Goal: Book appointment/travel/reservation

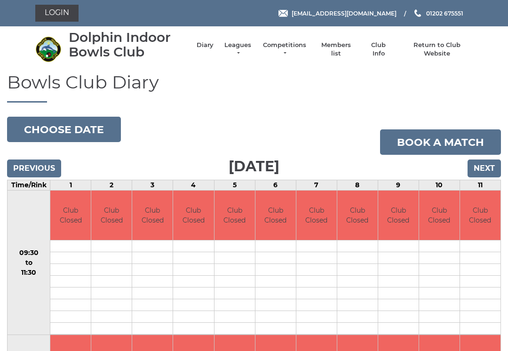
click at [58, 15] on link "Login" at bounding box center [56, 13] width 43 height 17
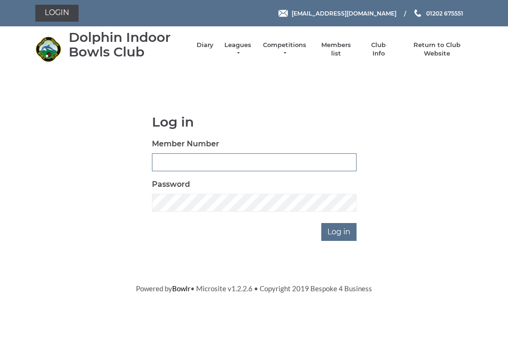
type input "3227"
click at [339, 231] on input "Log in" at bounding box center [338, 232] width 35 height 18
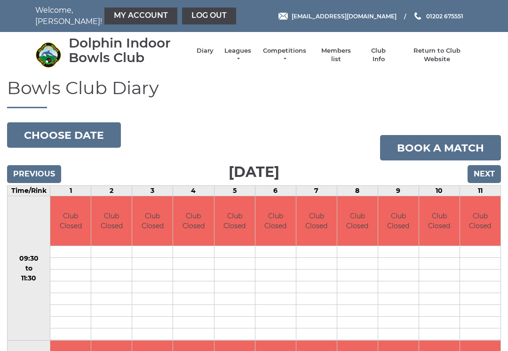
click at [448, 150] on link "Book a match" at bounding box center [440, 147] width 121 height 25
click at [39, 136] on button "Choose date" at bounding box center [64, 134] width 114 height 25
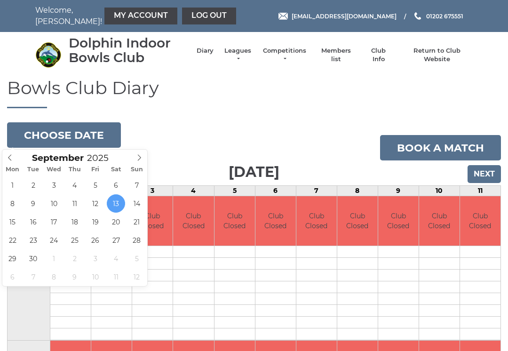
type input "2025-09-18"
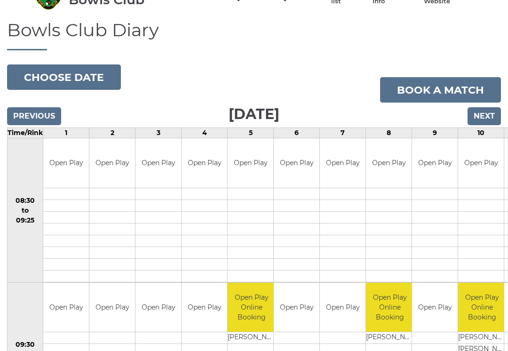
scroll to position [56, 0]
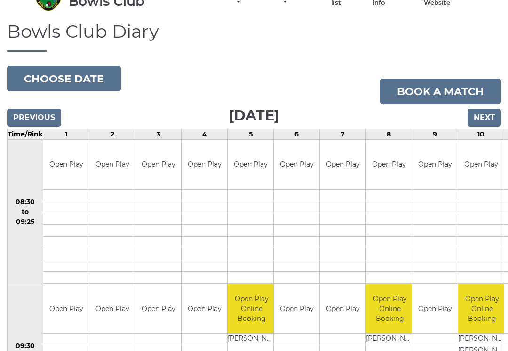
click at [447, 90] on link "Book a match" at bounding box center [440, 91] width 121 height 25
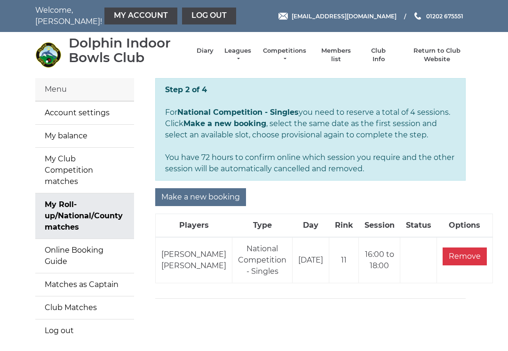
click at [208, 196] on input "Make a new booking" at bounding box center [200, 197] width 91 height 18
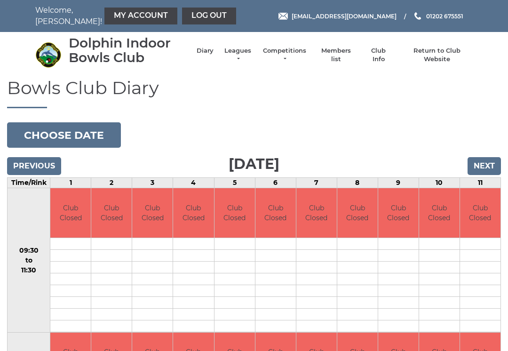
click at [55, 135] on button "Choose date" at bounding box center [64, 134] width 114 height 25
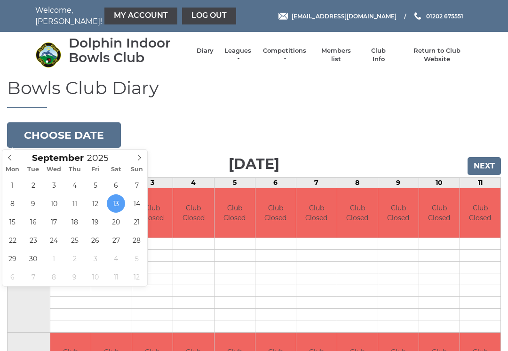
type input "[DATE]"
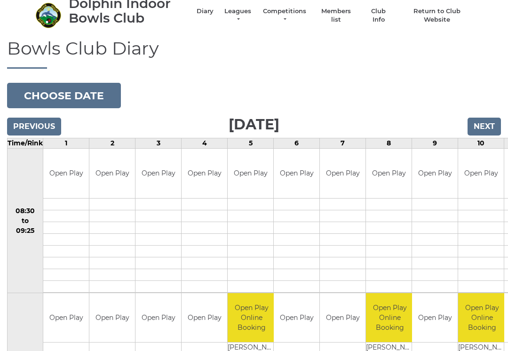
scroll to position [38, 0]
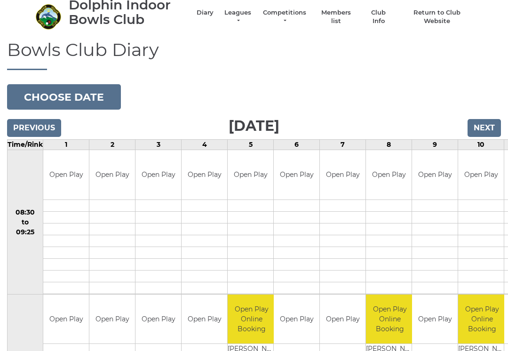
click at [0, 0] on link "Book slot" at bounding box center [0, 0] width 0 height 0
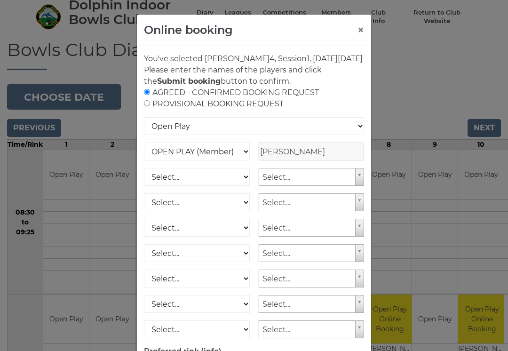
click at [361, 27] on button "×" at bounding box center [360, 29] width 7 height 11
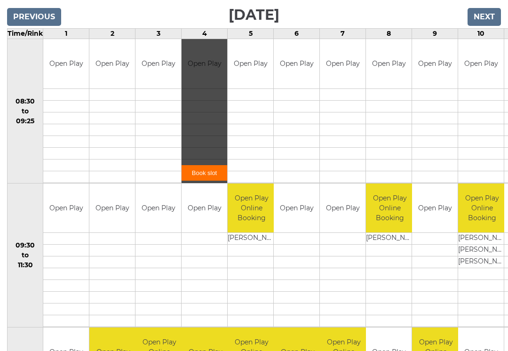
scroll to position [148, 0]
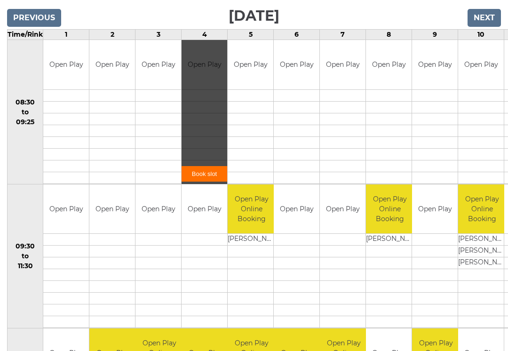
click at [16, 157] on td "08:30 to 09:25" at bounding box center [26, 112] width 36 height 144
click at [33, 153] on td "08:30 to 09:25" at bounding box center [26, 112] width 36 height 144
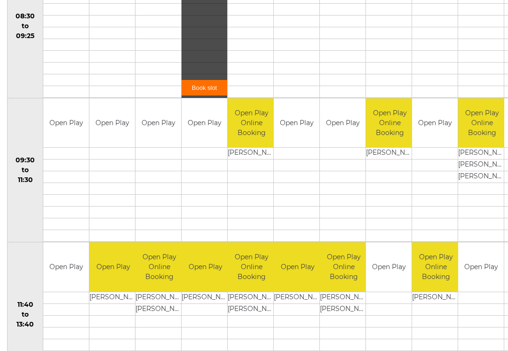
scroll to position [228, 0]
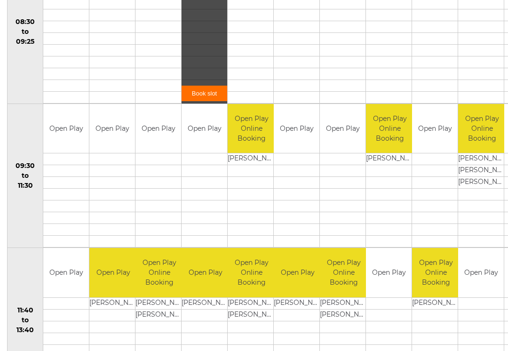
click at [181, 47] on div "Book slot" at bounding box center [204, 32] width 46 height 144
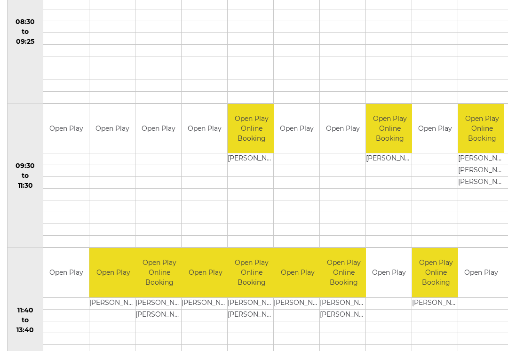
click at [0, 0] on link "Book slot" at bounding box center [0, 0] width 0 height 0
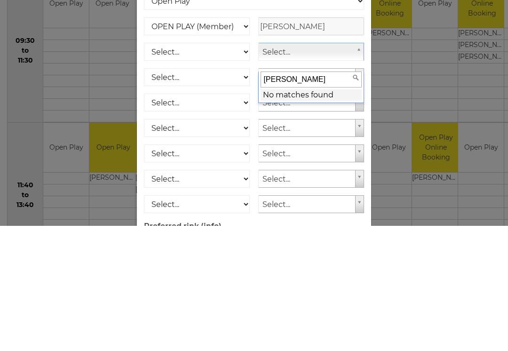
type input "[PERSON_NAME]"
type input "terry buck"
click at [310, 197] on input "terry buck" at bounding box center [310, 205] width 101 height 16
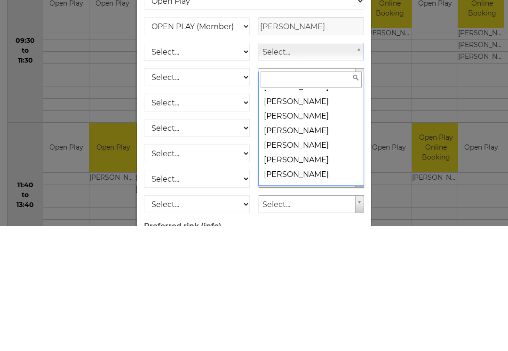
scroll to position [1627, 0]
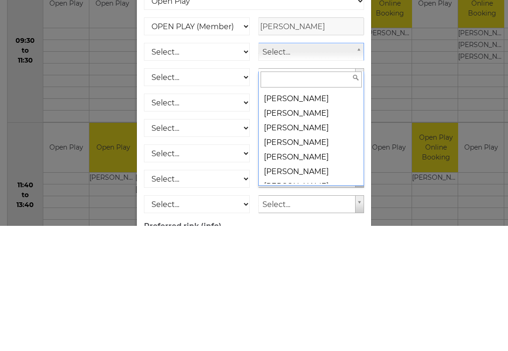
select select "1223"
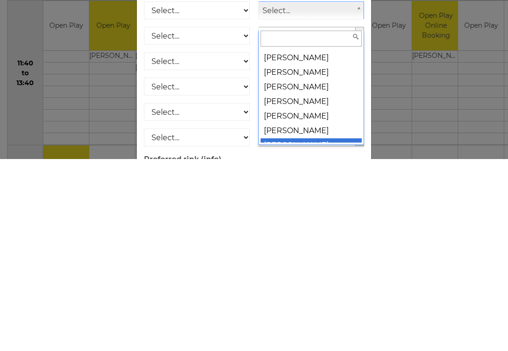
scroll to position [11526, 0]
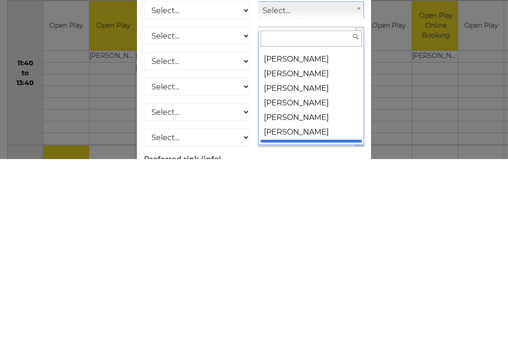
select select "1520"
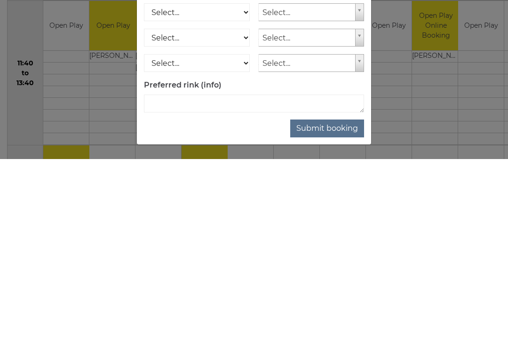
scroll to position [86, 0]
click at [331, 311] on button "Submit booking" at bounding box center [327, 320] width 74 height 18
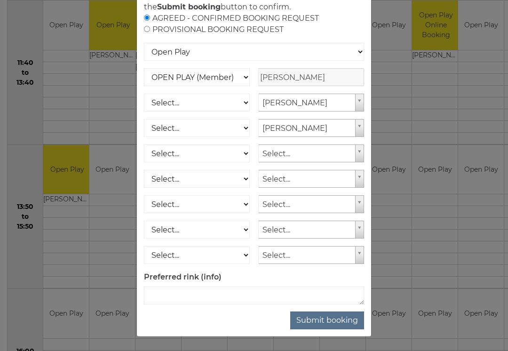
click at [339, 321] on button "Submit booking" at bounding box center [327, 320] width 74 height 18
click at [344, 320] on button "Submit booking" at bounding box center [327, 320] width 74 height 18
click at [322, 324] on button "Submit booking" at bounding box center [327, 320] width 74 height 18
click at [151, 27] on div "AGREED - CONFIRMED BOOKING REQUEST PROVISIONAL BOOKING REQUEST" at bounding box center [254, 24] width 220 height 23
click at [148, 29] on input "radio" at bounding box center [147, 29] width 6 height 6
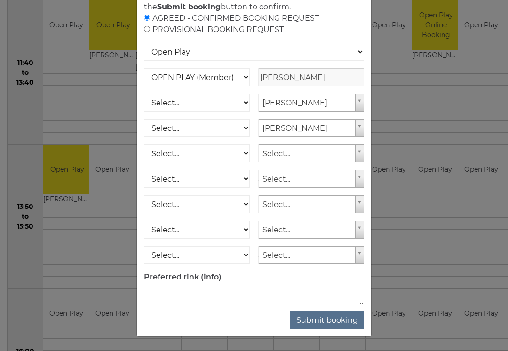
radio input "true"
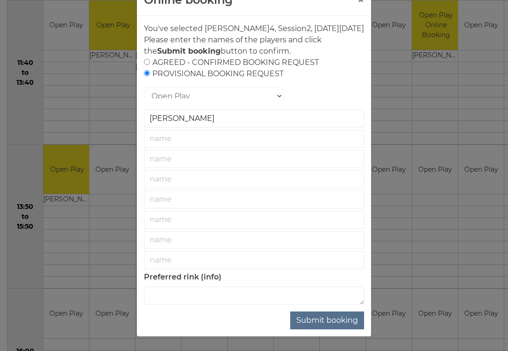
scroll to position [41, 0]
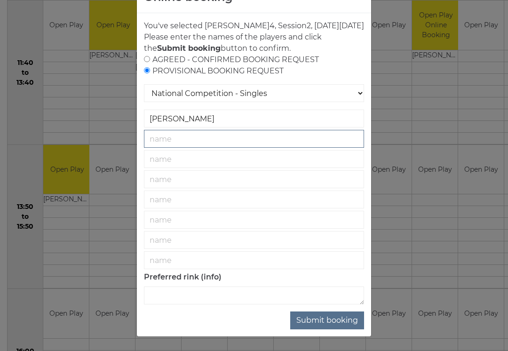
click at [181, 143] on input "text" at bounding box center [254, 139] width 220 height 18
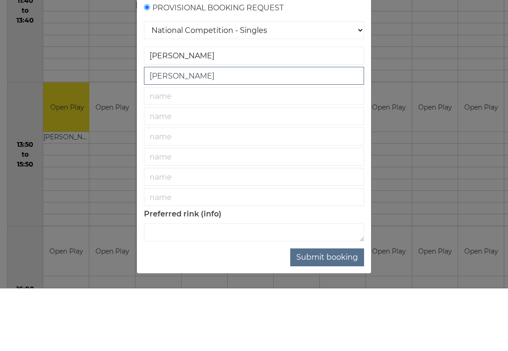
type input "Mark Sheppard"
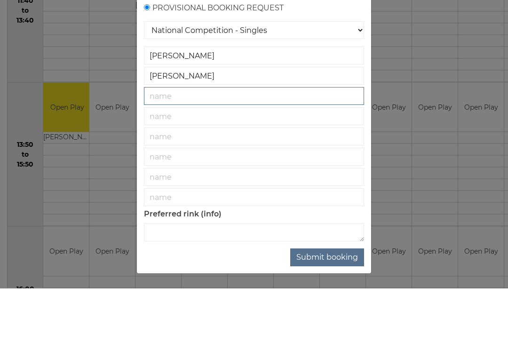
click at [180, 150] on input "text" at bounding box center [254, 159] width 220 height 18
type input "Terence Buck"
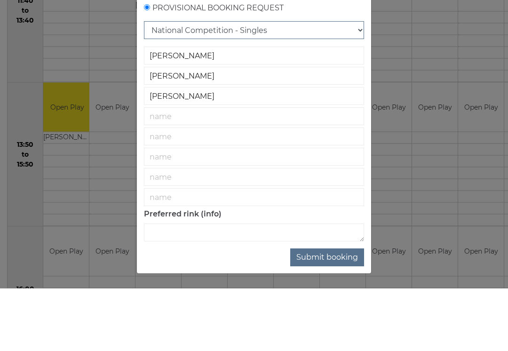
click at [305, 84] on select "National Competition - Singles National Competition - Pairs National Competitio…" at bounding box center [254, 93] width 220 height 18
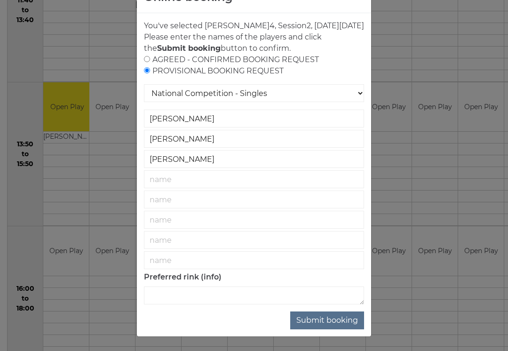
click at [334, 319] on button "Submit booking" at bounding box center [327, 320] width 74 height 18
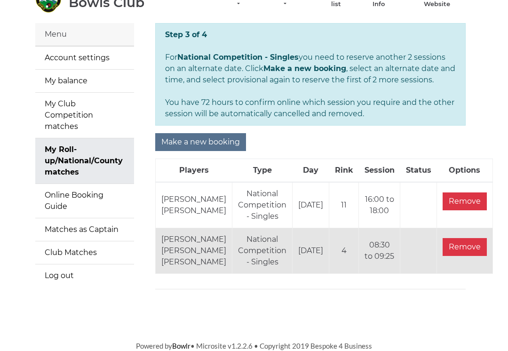
scroll to position [75, 0]
click at [442, 244] on input "Remove" at bounding box center [464, 247] width 44 height 18
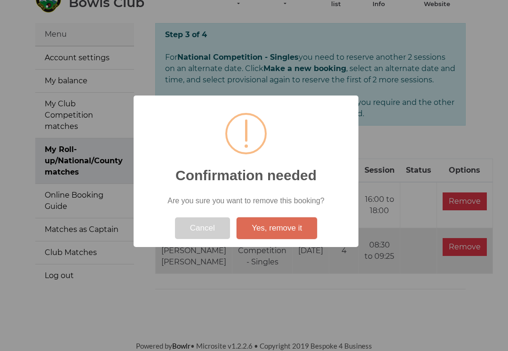
click at [286, 236] on button "Yes, remove it" at bounding box center [276, 228] width 80 height 22
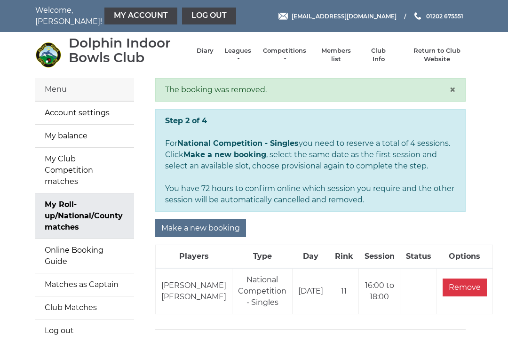
click at [115, 319] on link "Log out" at bounding box center [84, 330] width 99 height 23
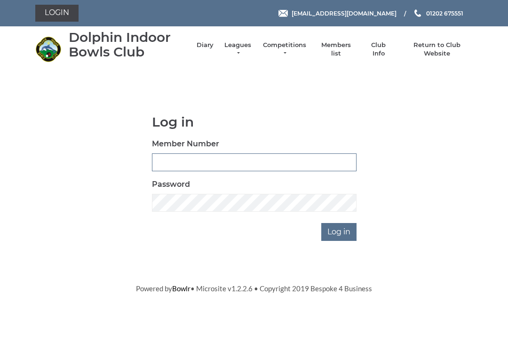
type input "3227"
click at [341, 235] on input "Log in" at bounding box center [338, 232] width 35 height 18
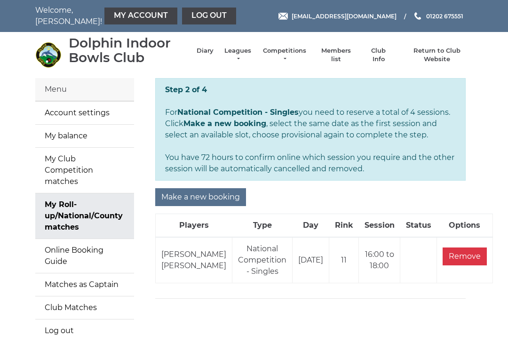
click at [244, 55] on link "Leagues" at bounding box center [238, 55] width 30 height 17
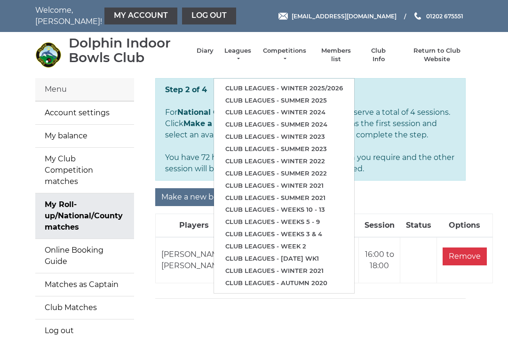
click at [377, 296] on main "Step 2 of 4 For National Competition - Singles you need to reserve a total of 4…" at bounding box center [310, 188] width 324 height 220
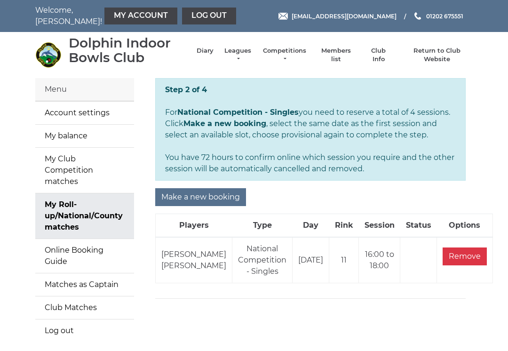
click at [444, 51] on li "Return to Club Website" at bounding box center [432, 55] width 80 height 26
click at [434, 55] on link "Return to Club Website" at bounding box center [436, 55] width 71 height 17
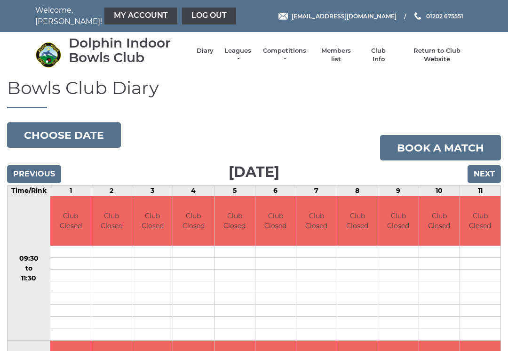
click at [56, 131] on button "Choose date" at bounding box center [64, 134] width 114 height 25
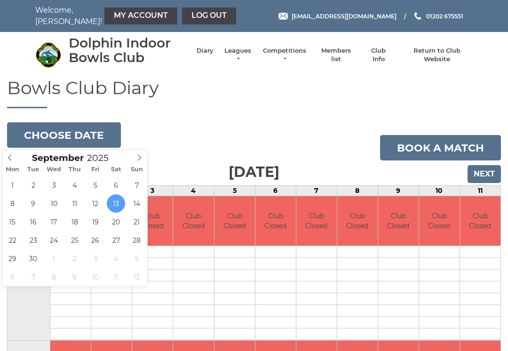
type input "2025-09-18"
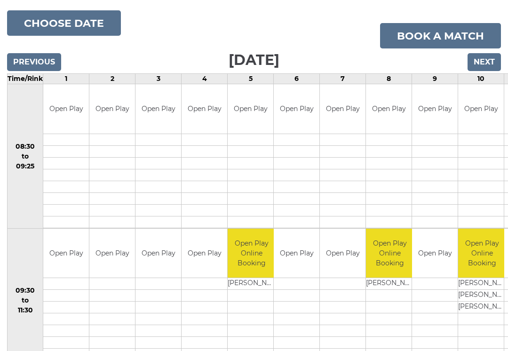
scroll to position [114, 0]
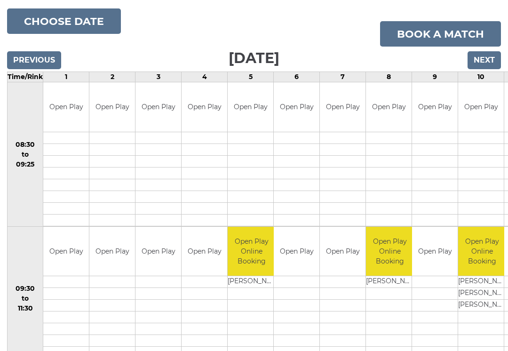
click at [442, 32] on link "Book a match" at bounding box center [440, 33] width 121 height 25
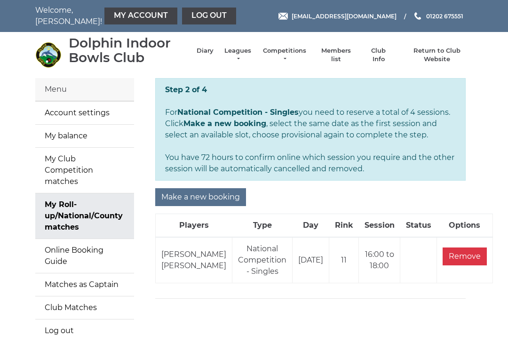
click at [212, 195] on input "Make a new booking" at bounding box center [200, 197] width 91 height 18
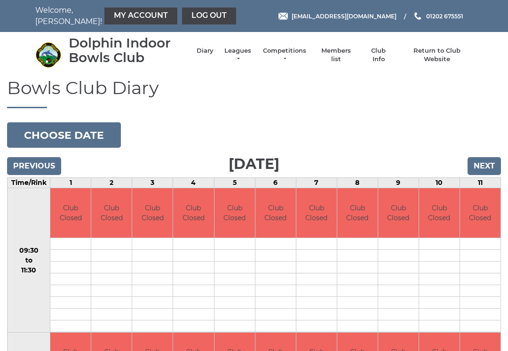
click at [58, 129] on button "Choose date" at bounding box center [64, 134] width 114 height 25
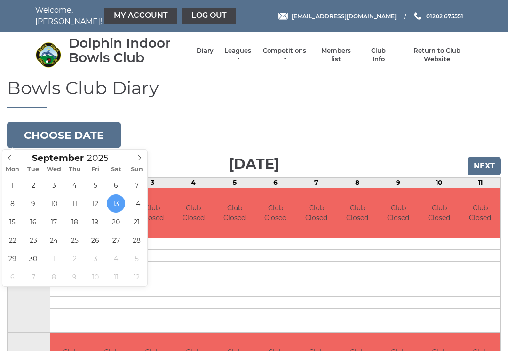
type input "[DATE]"
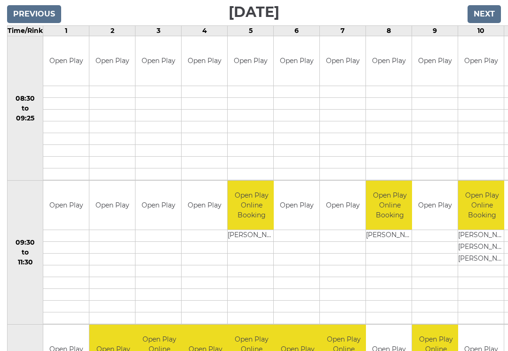
scroll to position [152, 0]
click at [0, 0] on div "Book slot" at bounding box center [0, 0] width 0 height 0
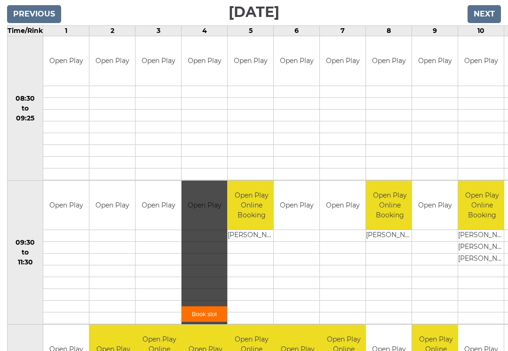
click at [185, 312] on link "Book slot" at bounding box center [204, 314] width 46 height 16
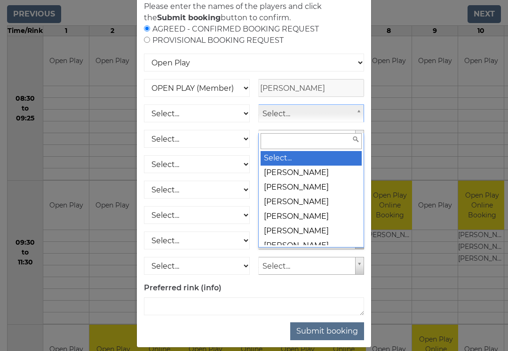
scroll to position [151, 0]
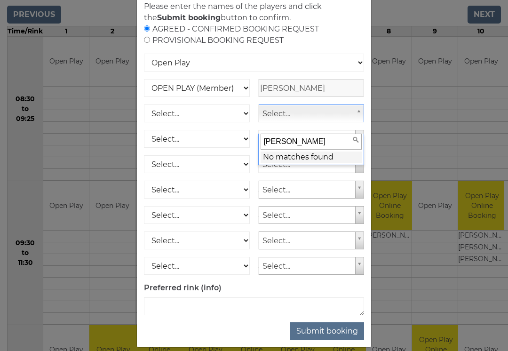
type input "[PERSON_NAME]"
click at [334, 137] on input "[PERSON_NAME]" at bounding box center [310, 142] width 101 height 16
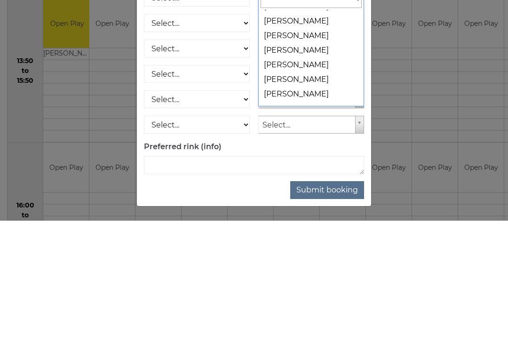
scroll to position [11545, 0]
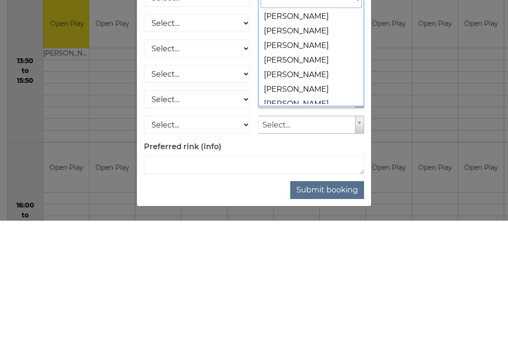
select select "1520"
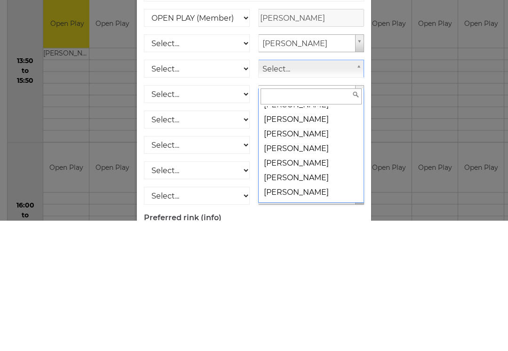
scroll to position [1622, 0]
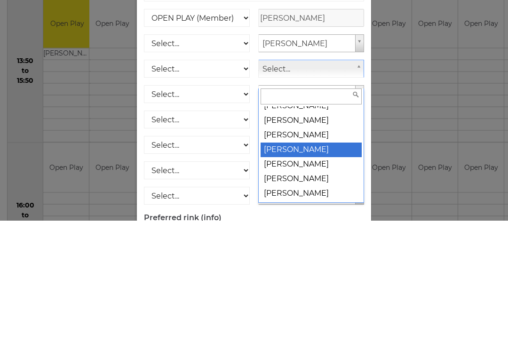
select select "1223"
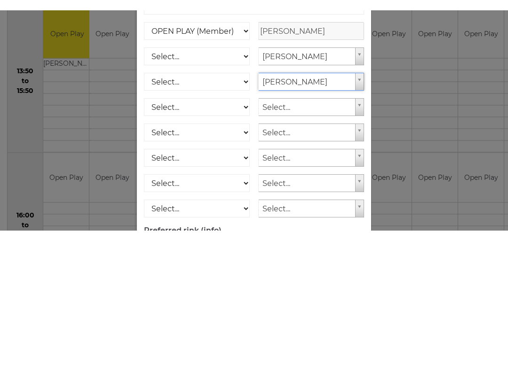
scroll to position [0, 0]
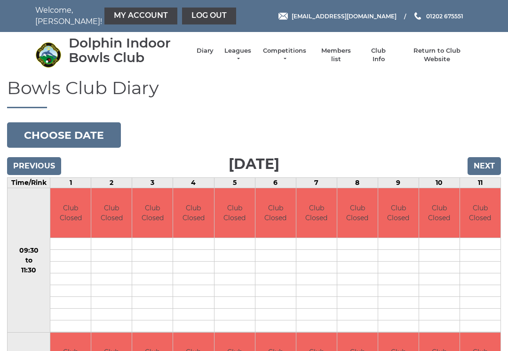
click at [64, 134] on button "Choose date" at bounding box center [64, 134] width 114 height 25
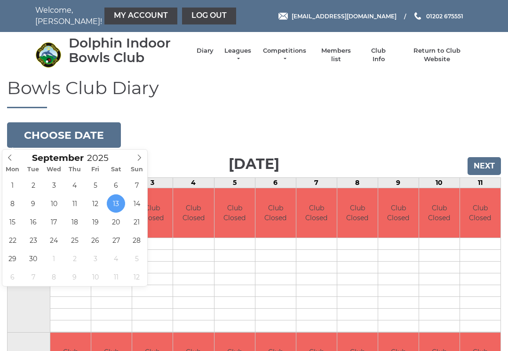
type input "[DATE]"
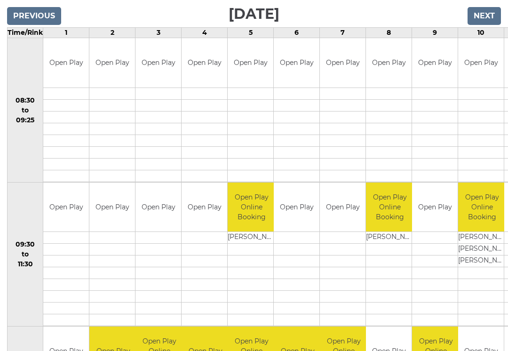
scroll to position [149, 0]
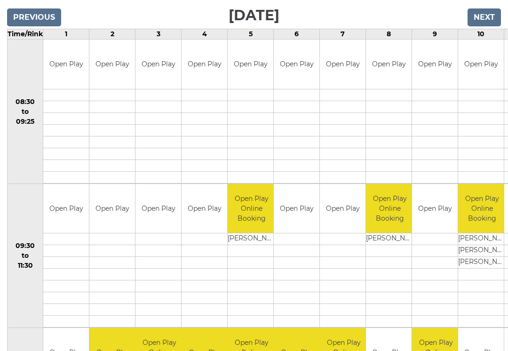
click at [0, 0] on link "Book slot" at bounding box center [0, 0] width 0 height 0
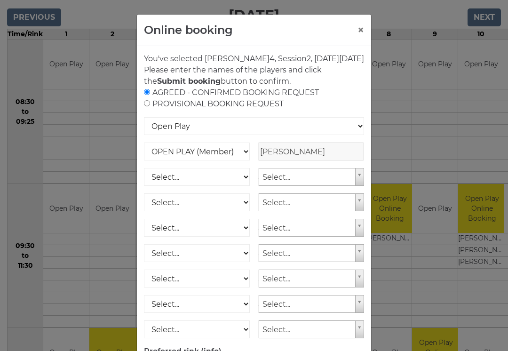
scroll to position [148, 0]
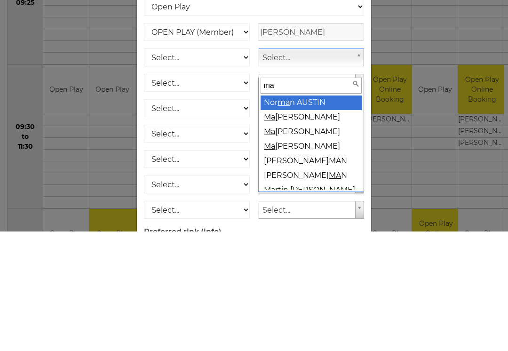
type input "m"
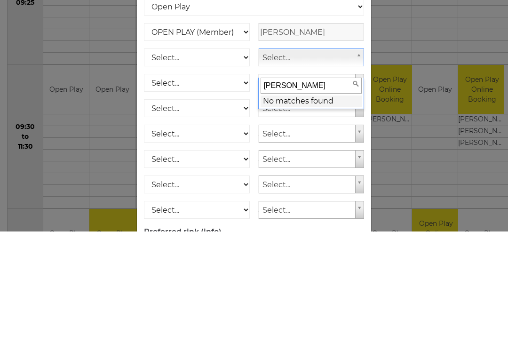
type input "[PERSON_NAME]"
click at [338, 197] on input "Mark Sheppard" at bounding box center [310, 205] width 101 height 16
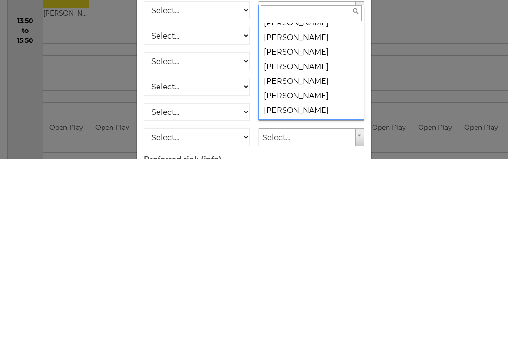
scroll to position [11508, 0]
select select "1520"
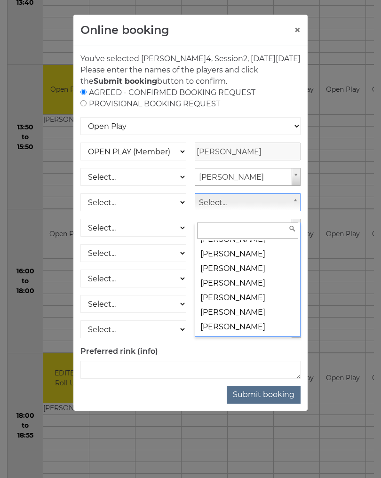
scroll to position [1618, 0]
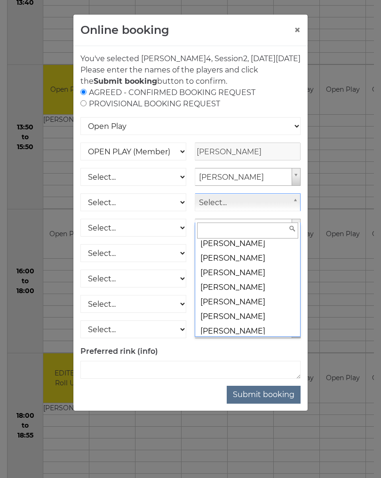
select select "1223"
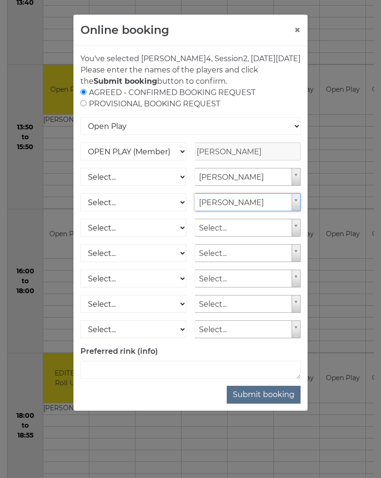
click at [83, 106] on input "radio" at bounding box center [83, 103] width 6 height 6
radio input "true"
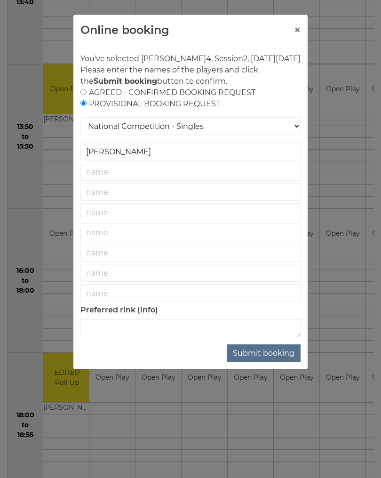
click at [273, 350] on button "Submit booking" at bounding box center [264, 353] width 74 height 18
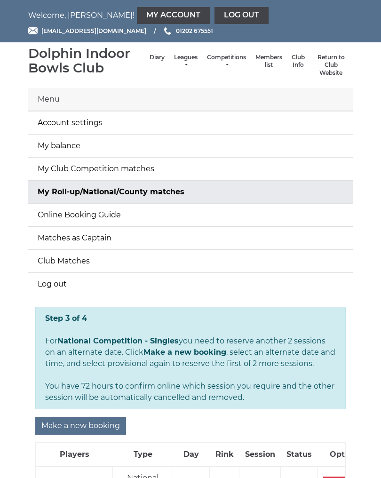
click at [328, 66] on link "Return to Club Website" at bounding box center [331, 66] width 34 height 24
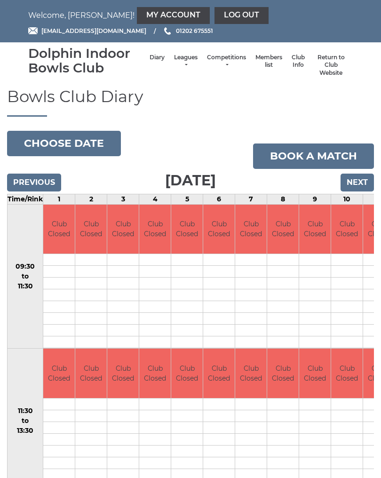
click at [32, 180] on input "Previous" at bounding box center [34, 182] width 54 height 18
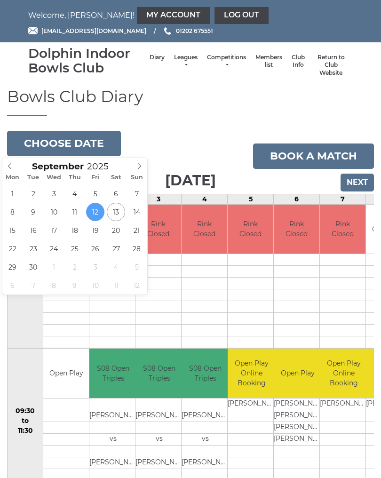
scroll to position [0, 0]
type input "[DATE]"
